Goal: Transaction & Acquisition: Purchase product/service

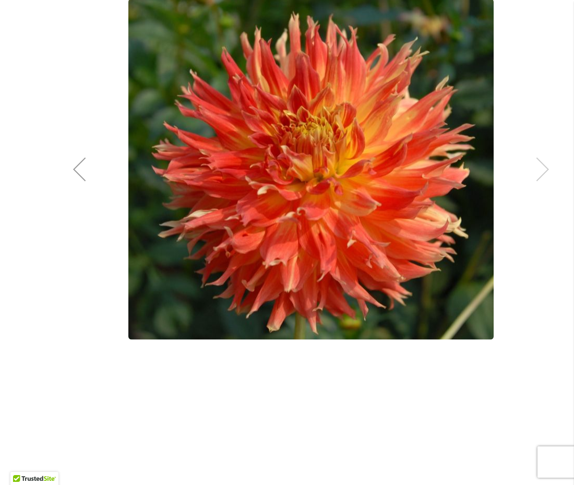
scroll to position [293, 0]
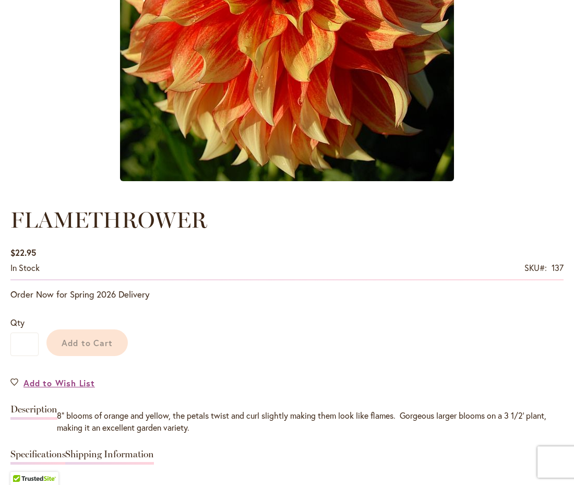
scroll to position [119, 0]
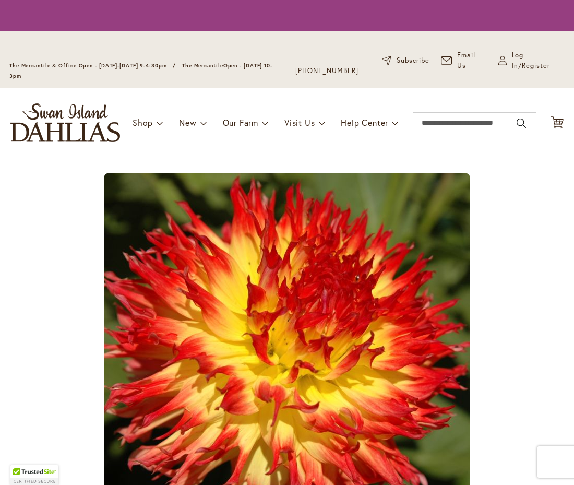
scroll to position [284, 0]
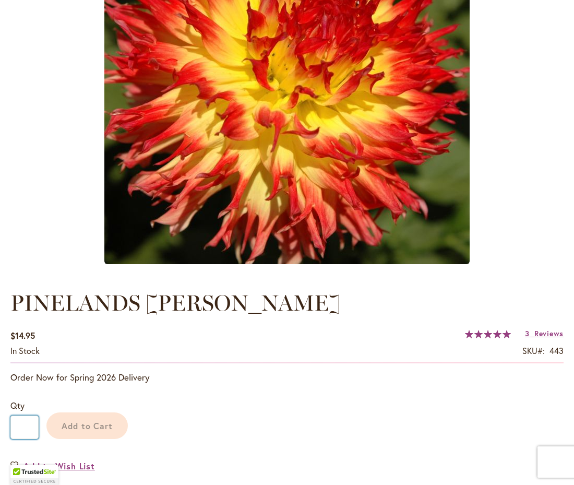
click at [30, 417] on input "*" at bounding box center [24, 426] width 28 height 23
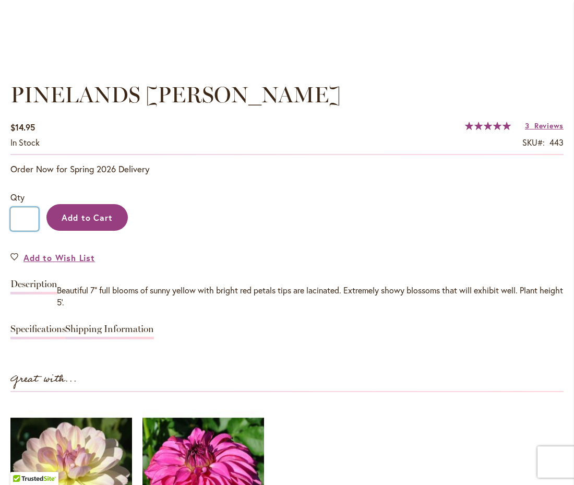
scroll to position [723, 0]
type input "*"
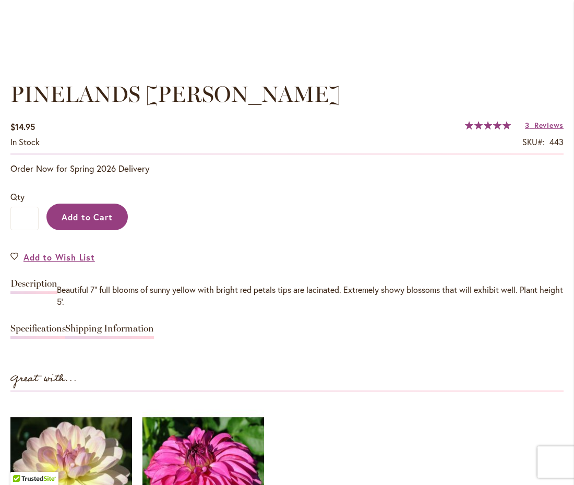
click at [70, 208] on button "Add to Cart" at bounding box center [86, 217] width 81 height 27
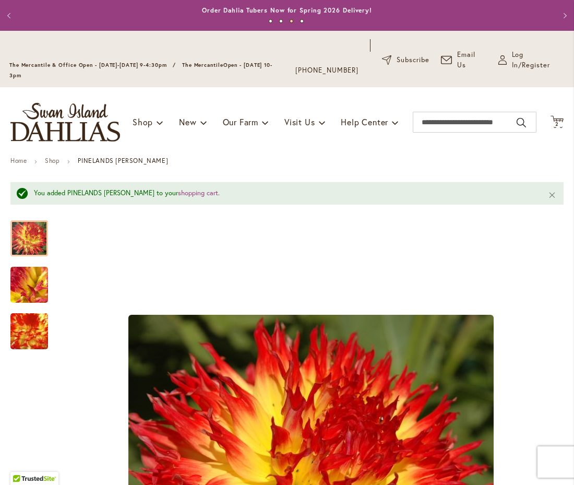
scroll to position [0, 0]
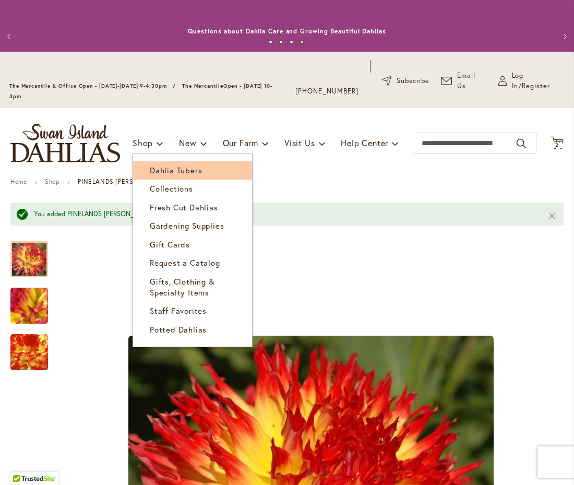
click at [165, 168] on span "Dahlia Tubers" at bounding box center [176, 170] width 52 height 10
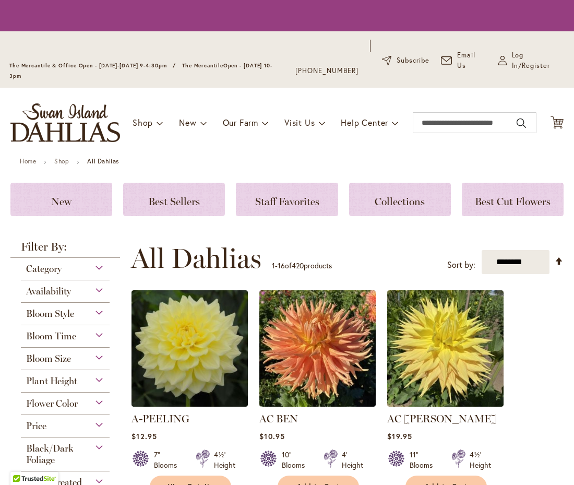
click at [93, 314] on div "Bloom Style" at bounding box center [65, 311] width 89 height 17
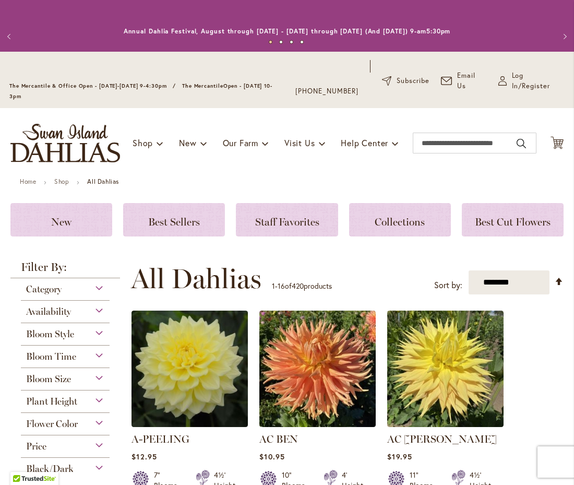
click at [99, 312] on div "Availability" at bounding box center [65, 309] width 89 height 17
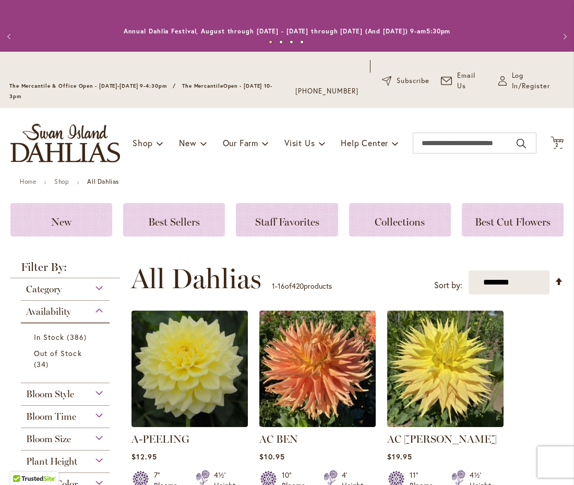
click at [100, 393] on div "Bloom Style" at bounding box center [65, 391] width 89 height 17
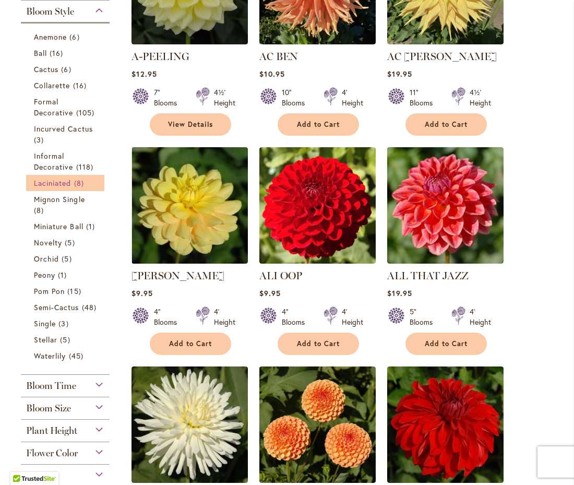
click at [75, 180] on span "8 items" at bounding box center [80, 182] width 13 height 11
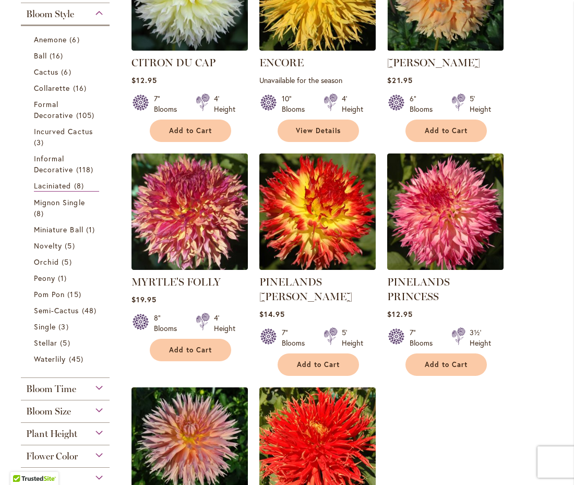
scroll to position [355, 0]
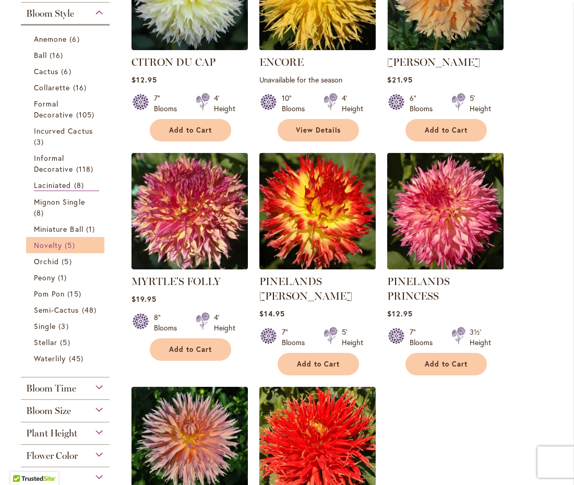
click at [49, 249] on span "Novelty" at bounding box center [48, 245] width 28 height 10
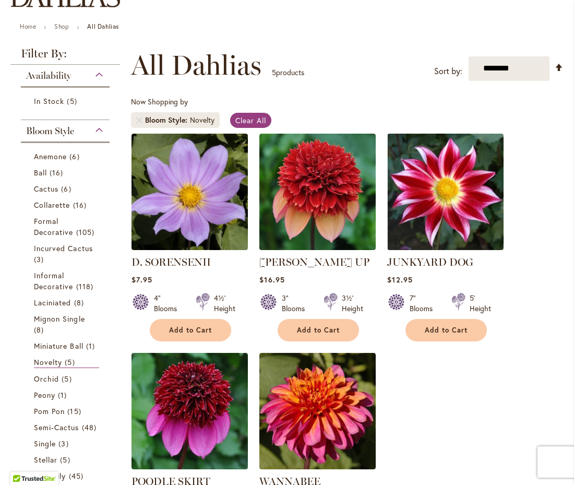
scroll to position [104, 0]
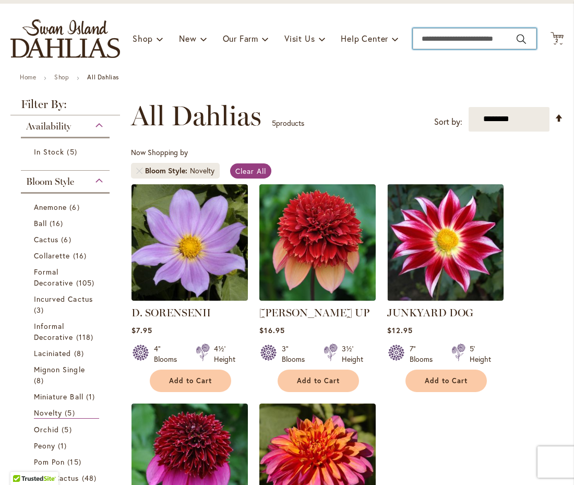
click at [466, 42] on input "Search" at bounding box center [475, 38] width 124 height 21
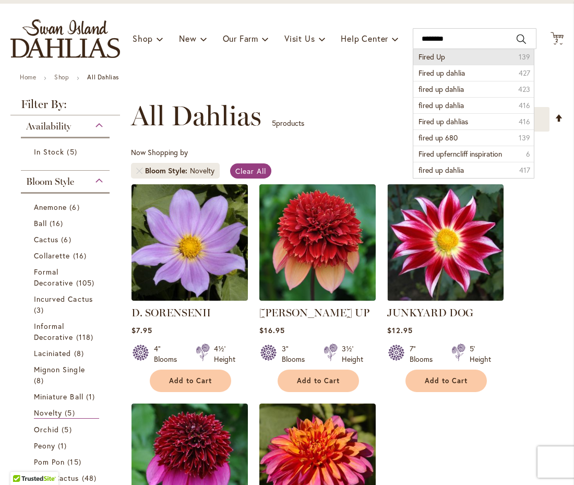
click at [457, 54] on li "Fired Up 139" at bounding box center [473, 57] width 120 height 16
type input "********"
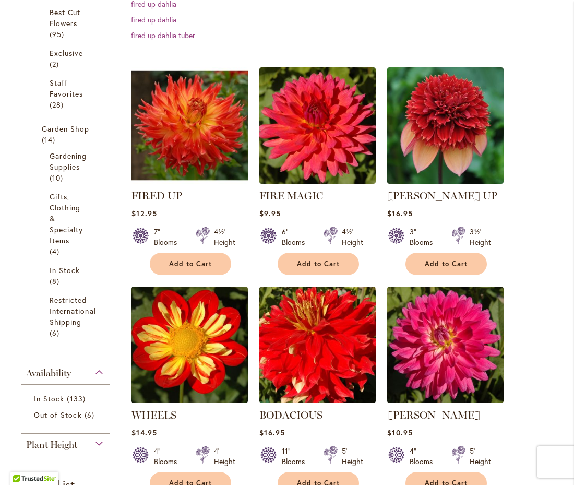
scroll to position [402, 0]
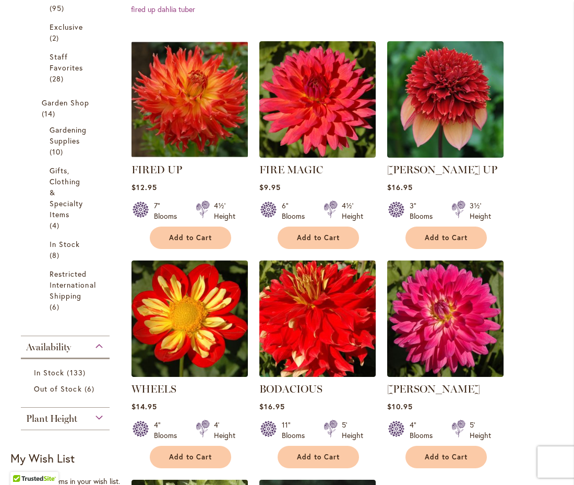
click at [234, 105] on img at bounding box center [190, 99] width 122 height 122
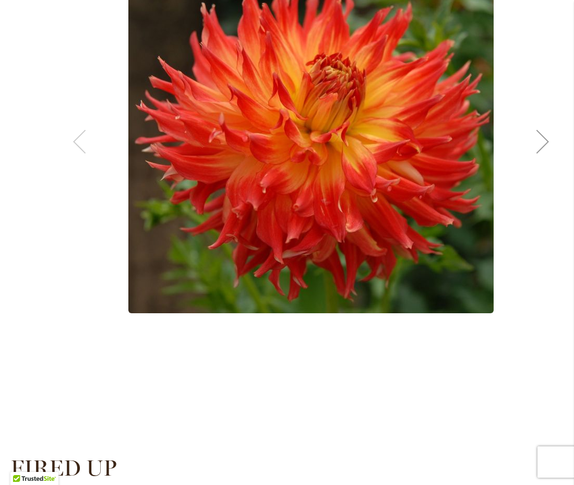
scroll to position [349, 0]
